Goal: Understand process/instructions: Learn how to perform a task or action

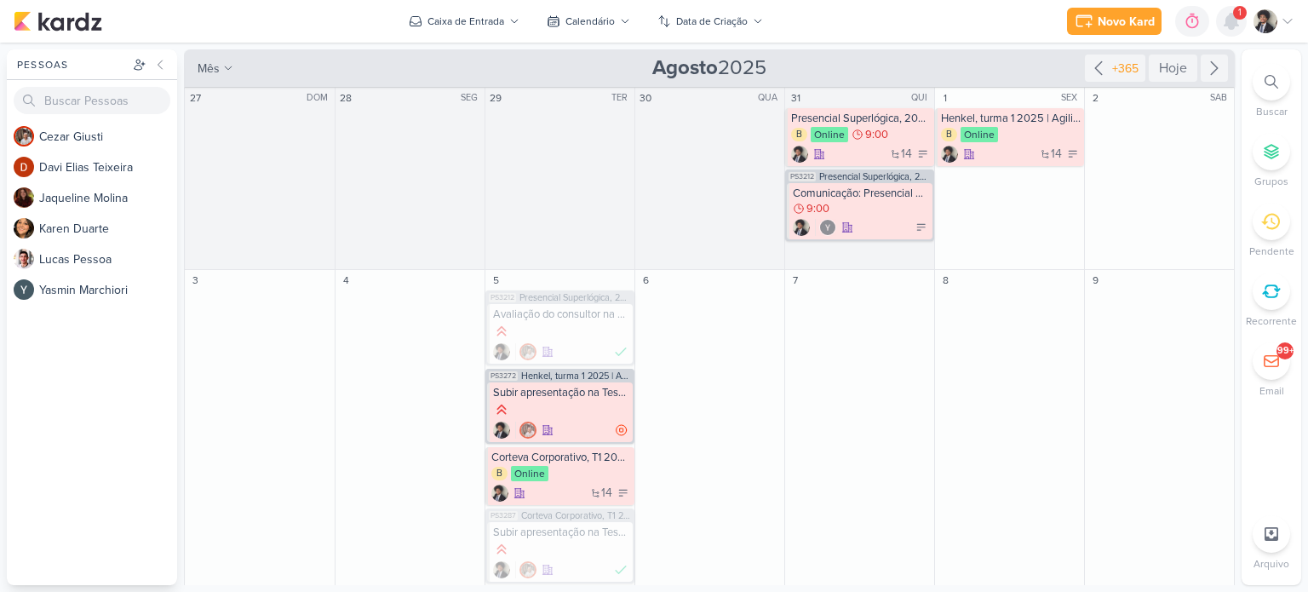
click at [1227, 20] on icon at bounding box center [1231, 21] width 14 height 15
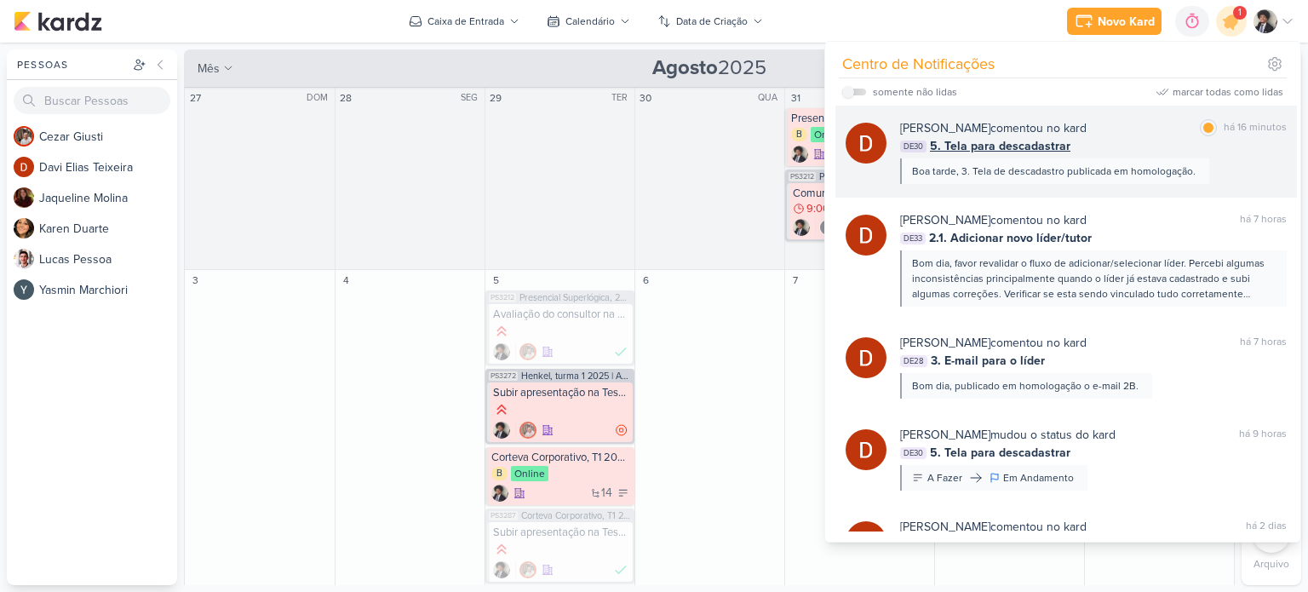
click at [1018, 140] on span "5. Tela para descadastrar" at bounding box center [1000, 146] width 140 height 18
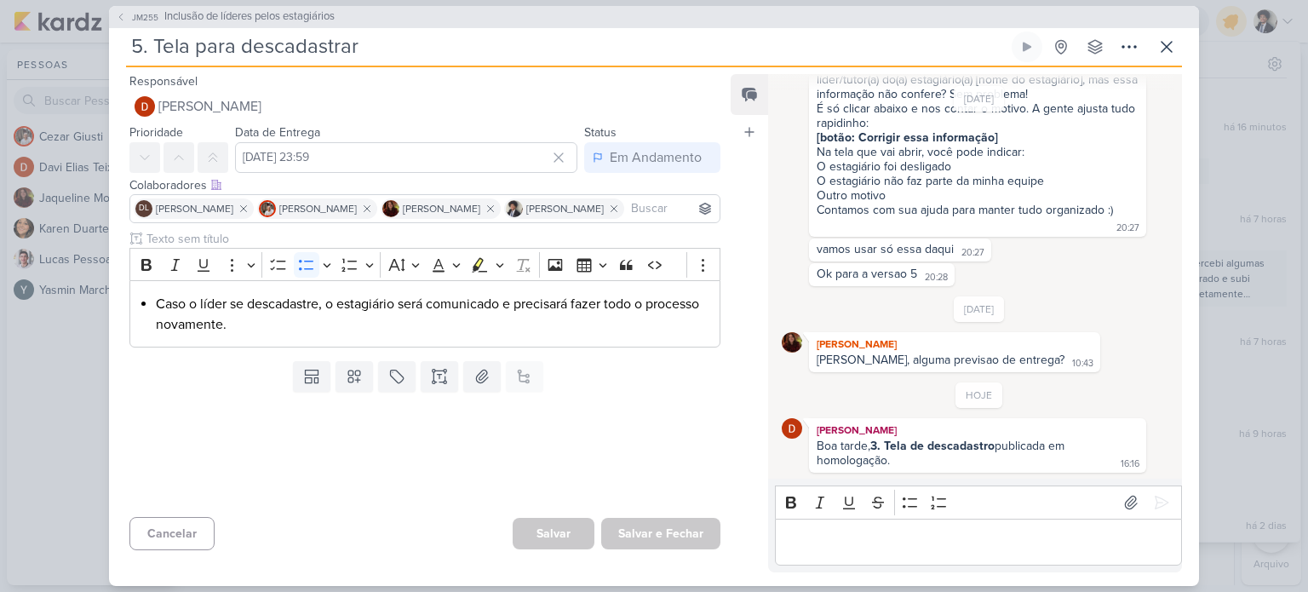
scroll to position [1020, 0]
click at [859, 539] on p "Editor editing area: main" at bounding box center [977, 541] width 389 height 20
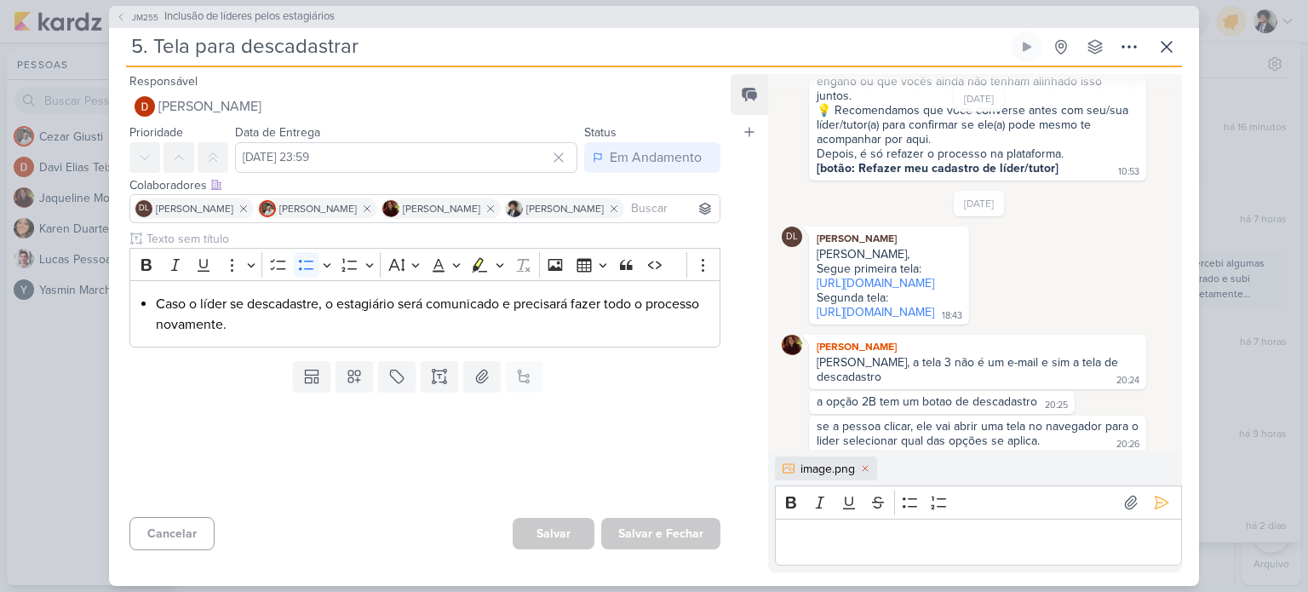
scroll to position [484, 0]
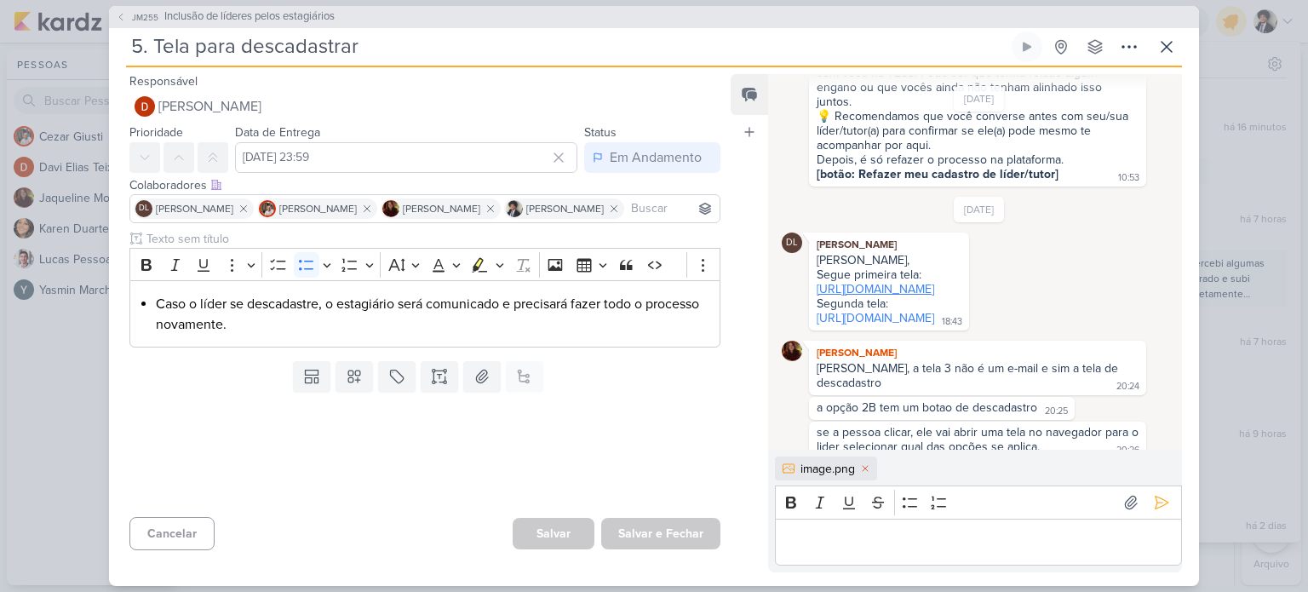
drag, startPoint x: 935, startPoint y: 303, endPoint x: 873, endPoint y: 306, distance: 62.2
click at [873, 296] on link "[URL][DOMAIN_NAME]" at bounding box center [876, 289] width 118 height 14
click at [906, 325] on link "[URL][DOMAIN_NAME]" at bounding box center [876, 318] width 118 height 14
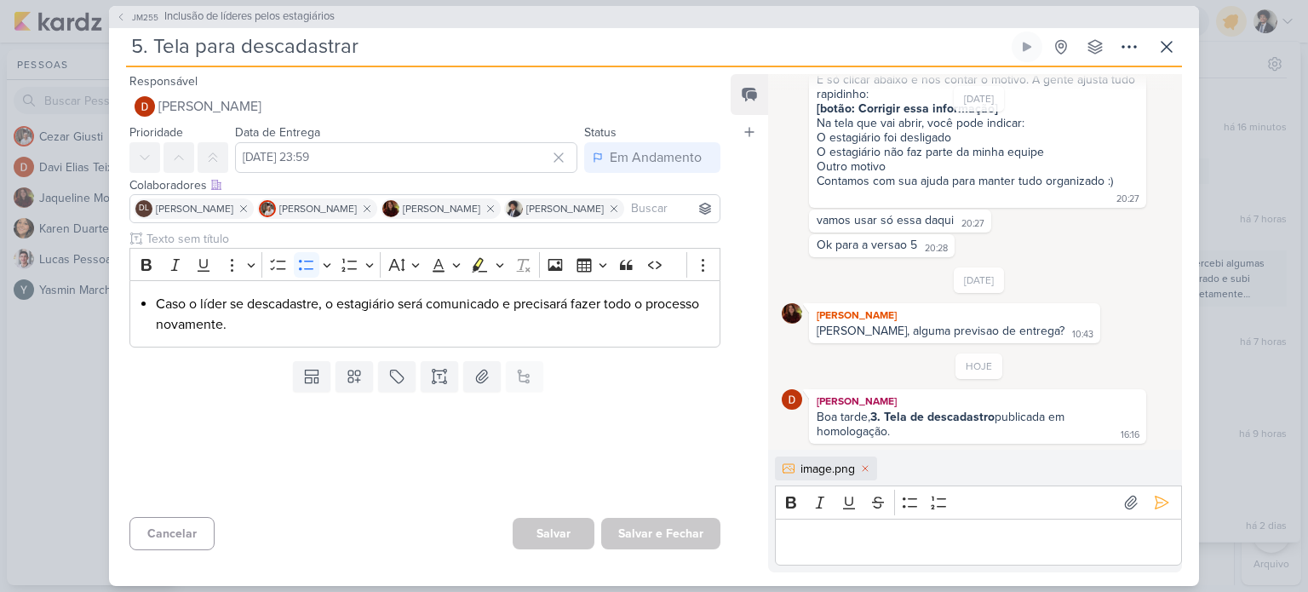
scroll to position [1049, 0]
click at [879, 539] on p "Editor editing area: main" at bounding box center [977, 541] width 389 height 20
click at [1157, 503] on icon at bounding box center [1161, 502] width 17 height 17
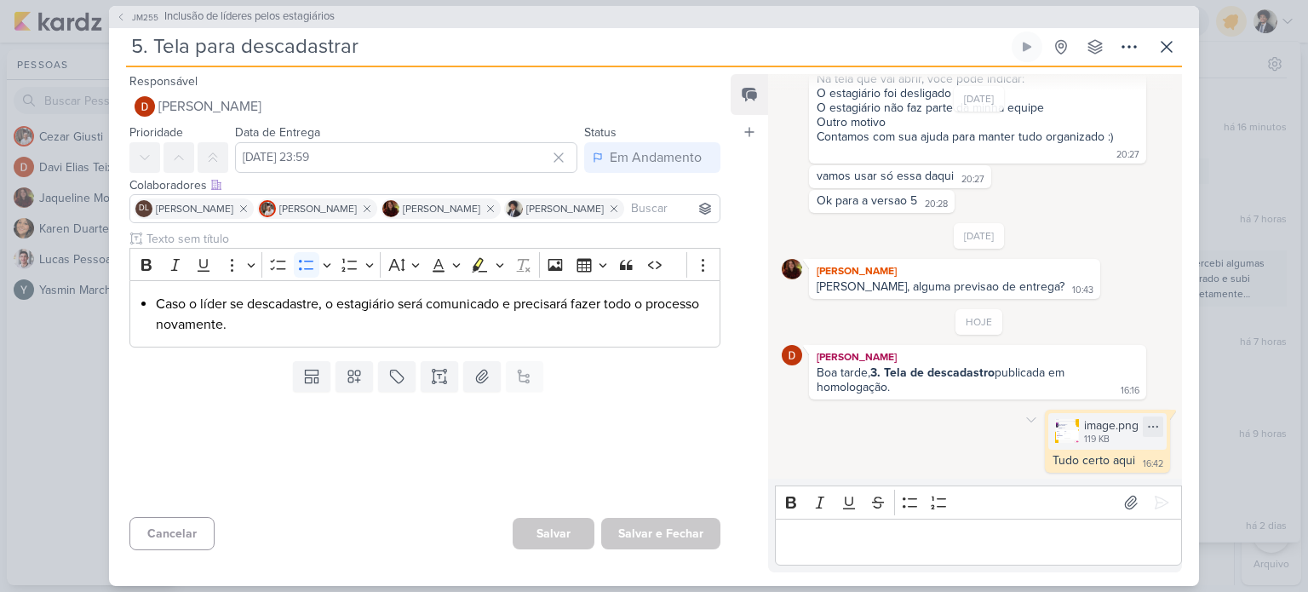
click at [1074, 436] on div "image.png 119 KB" at bounding box center [1107, 431] width 118 height 37
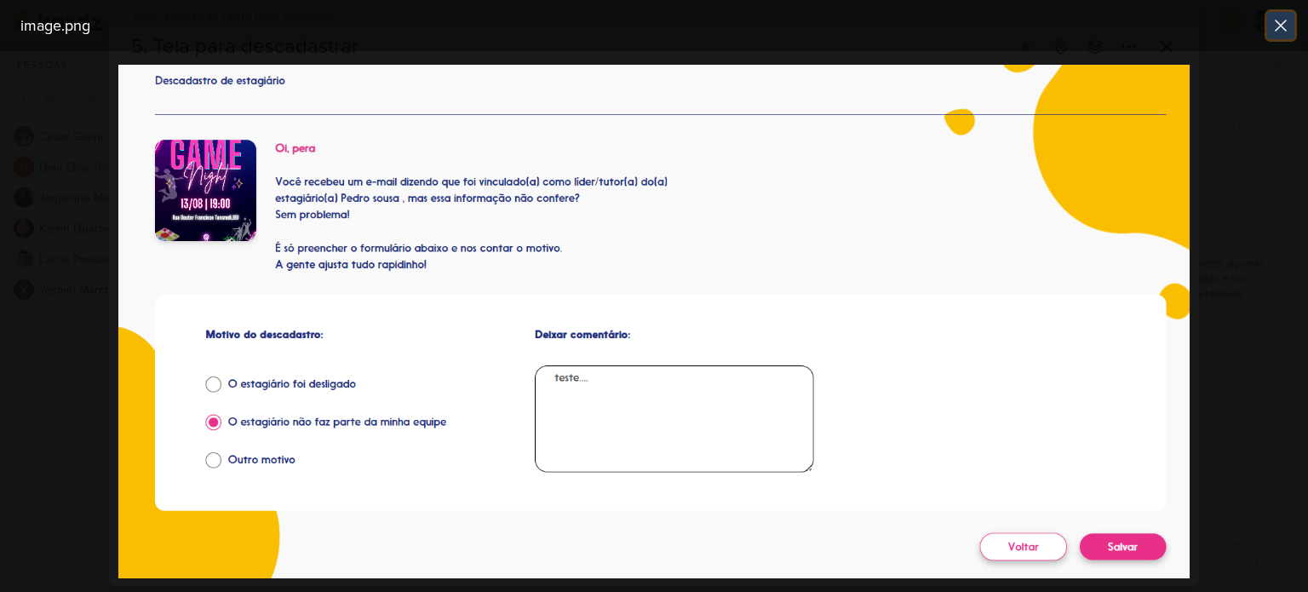
click at [1281, 23] on icon at bounding box center [1280, 25] width 20 height 20
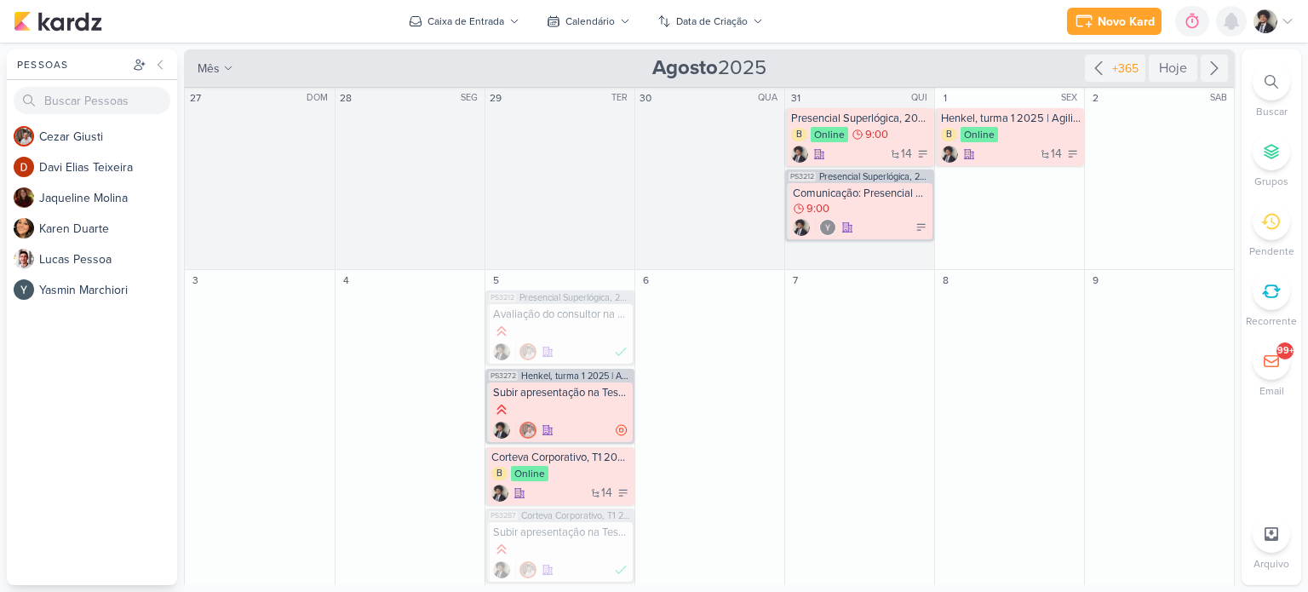
click at [1229, 28] on icon at bounding box center [1231, 21] width 14 height 15
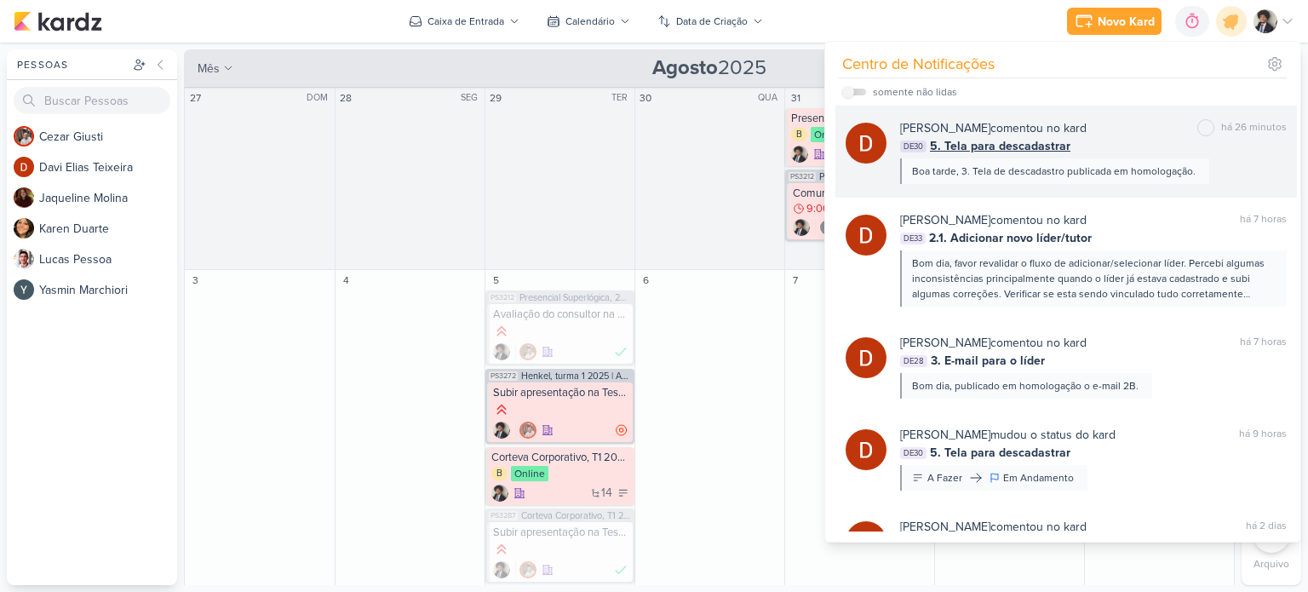
click at [955, 145] on span "5. Tela para descadastrar" at bounding box center [1000, 146] width 140 height 18
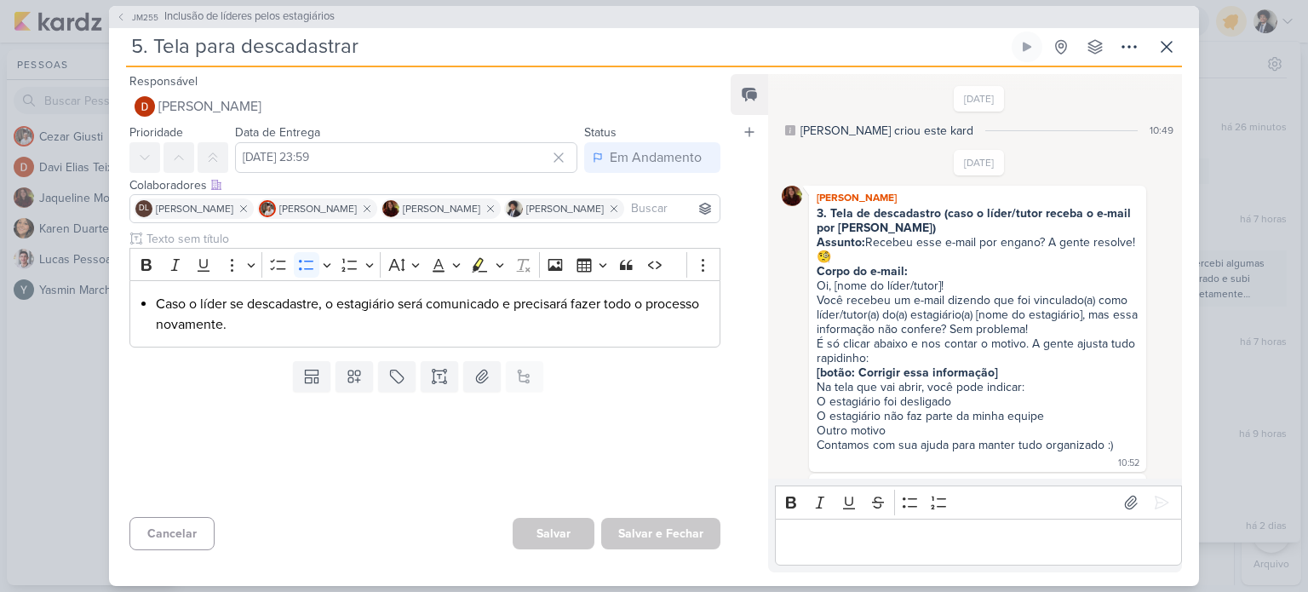
scroll to position [1093, 0]
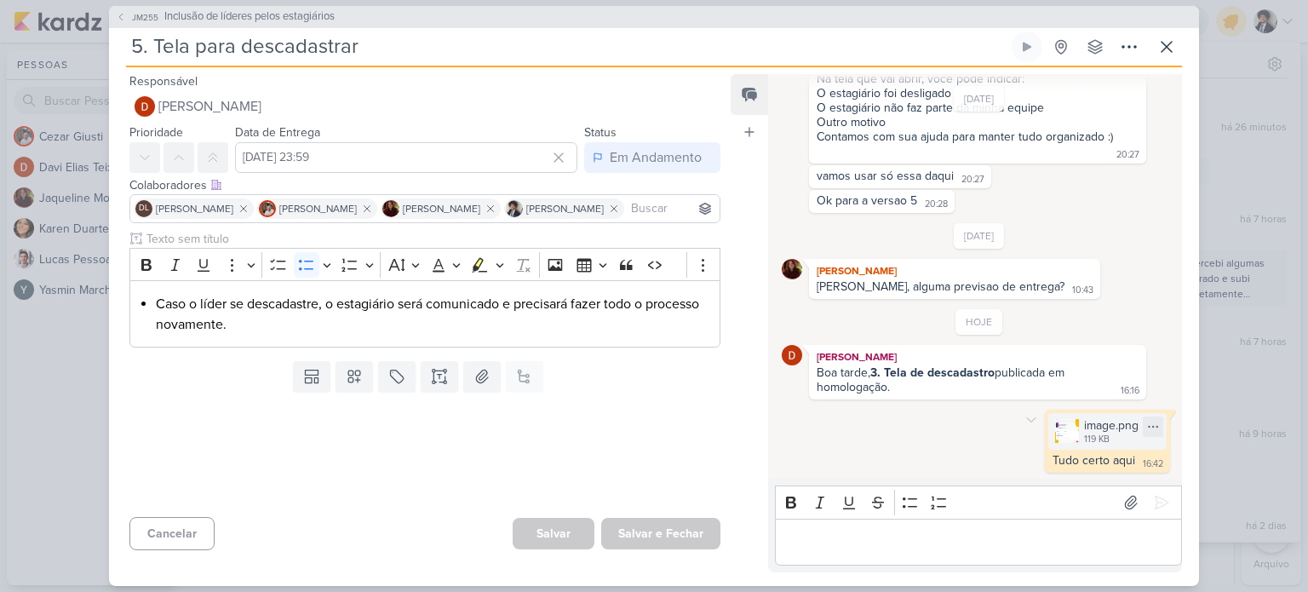
click at [1072, 442] on img at bounding box center [1067, 431] width 24 height 24
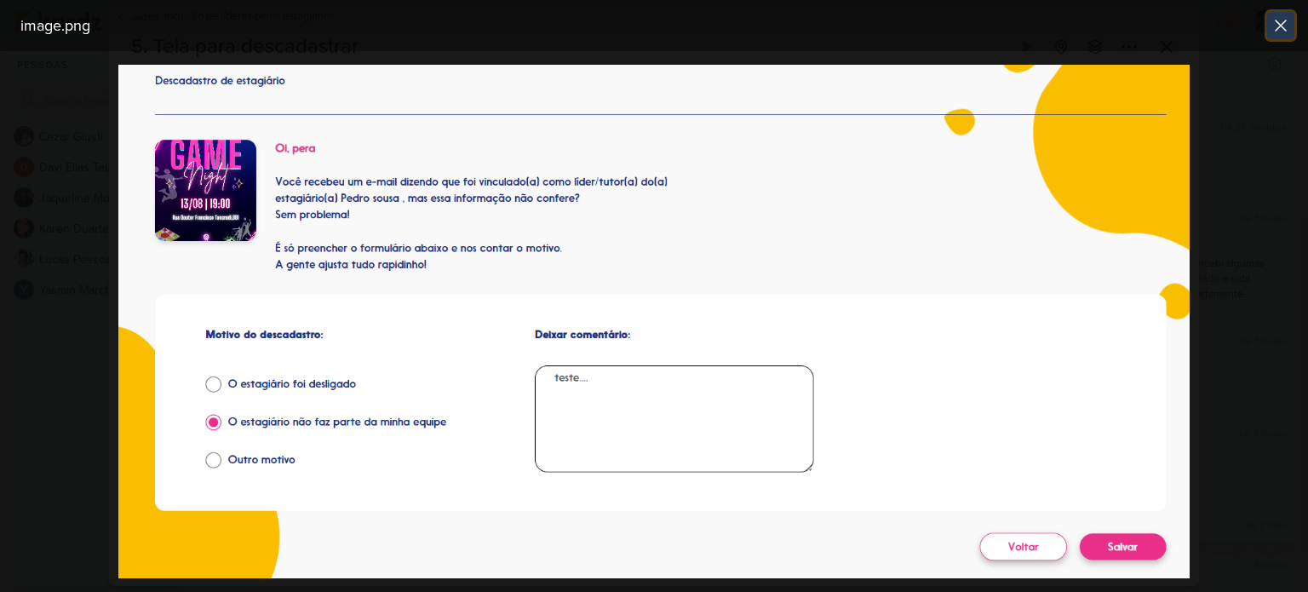
click at [1279, 30] on icon at bounding box center [1280, 25] width 20 height 20
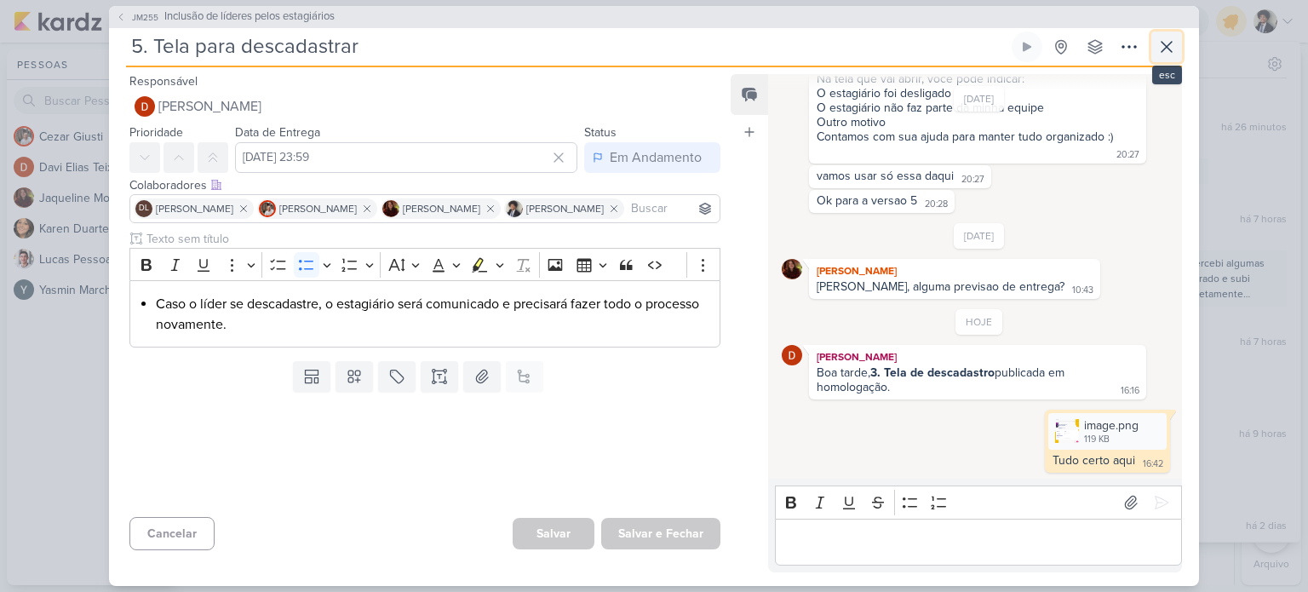
click at [1170, 50] on icon at bounding box center [1166, 47] width 10 height 10
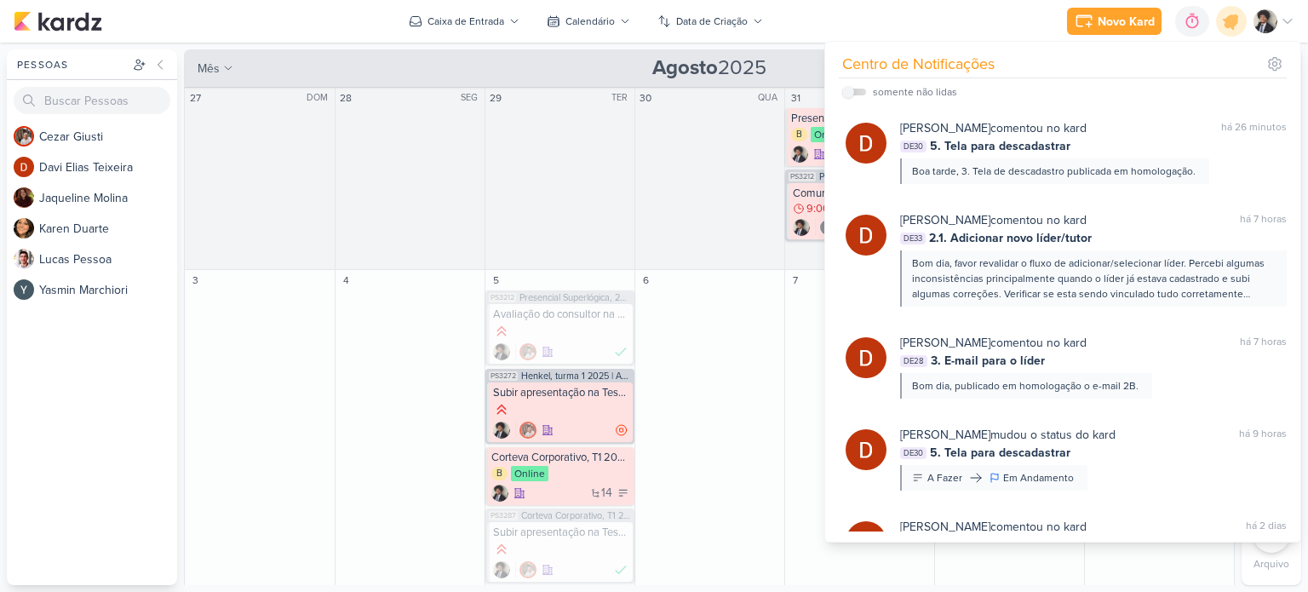
click at [817, 33] on div "Novo Kard Ctrl + k 0h0m Sessão desligada... Hoje 0h0m Semana 0h0m Mês 0h0m" at bounding box center [654, 21] width 1281 height 43
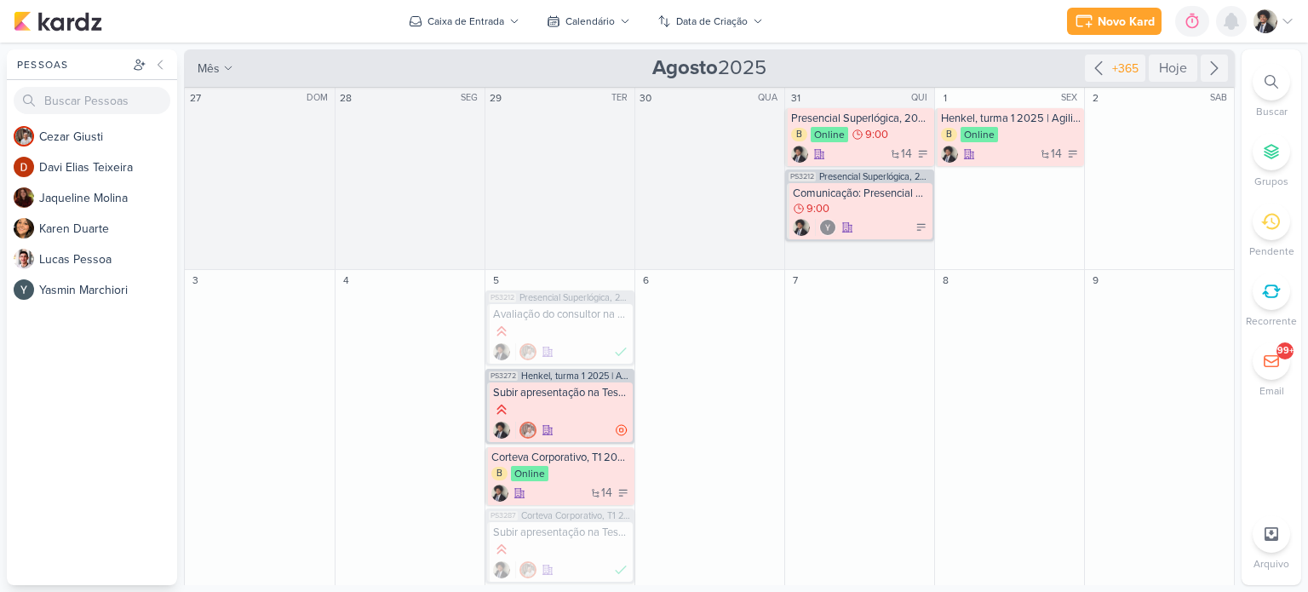
click at [1224, 23] on icon at bounding box center [1231, 21] width 20 height 20
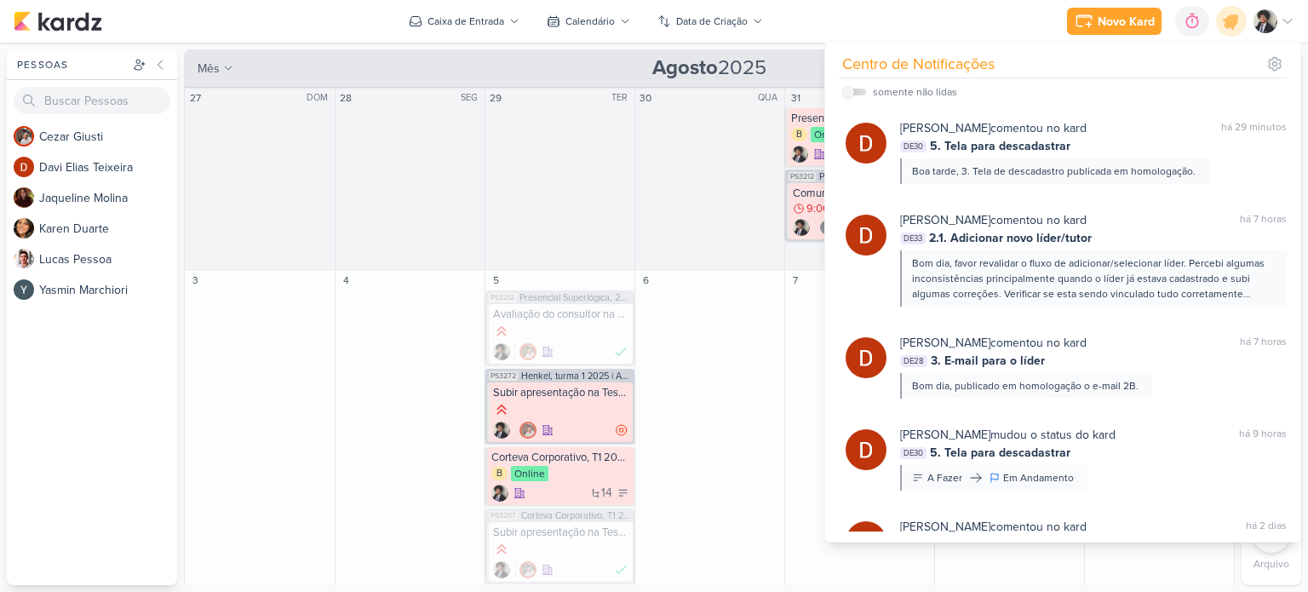
click at [278, 24] on div "Novo Kard Ctrl + k 0h0m Sessão desligada... Hoje 0h0m Semana 0h0m Mês 0h0m" at bounding box center [654, 21] width 1281 height 43
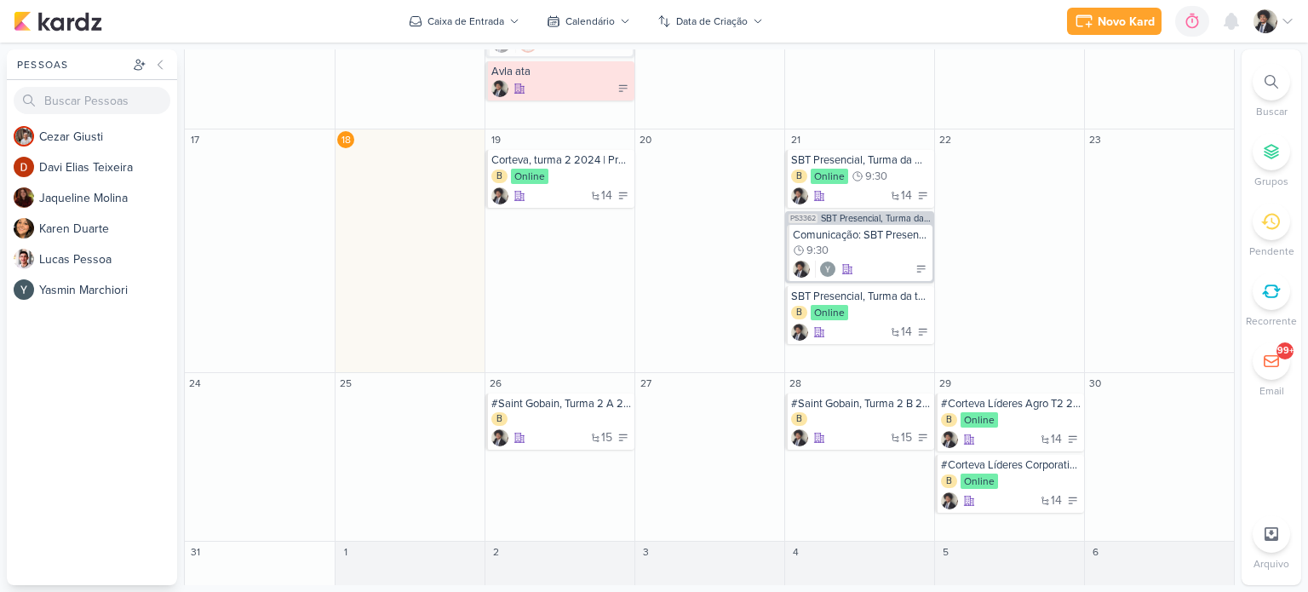
scroll to position [712, 0]
